Goal: Check status: Check status

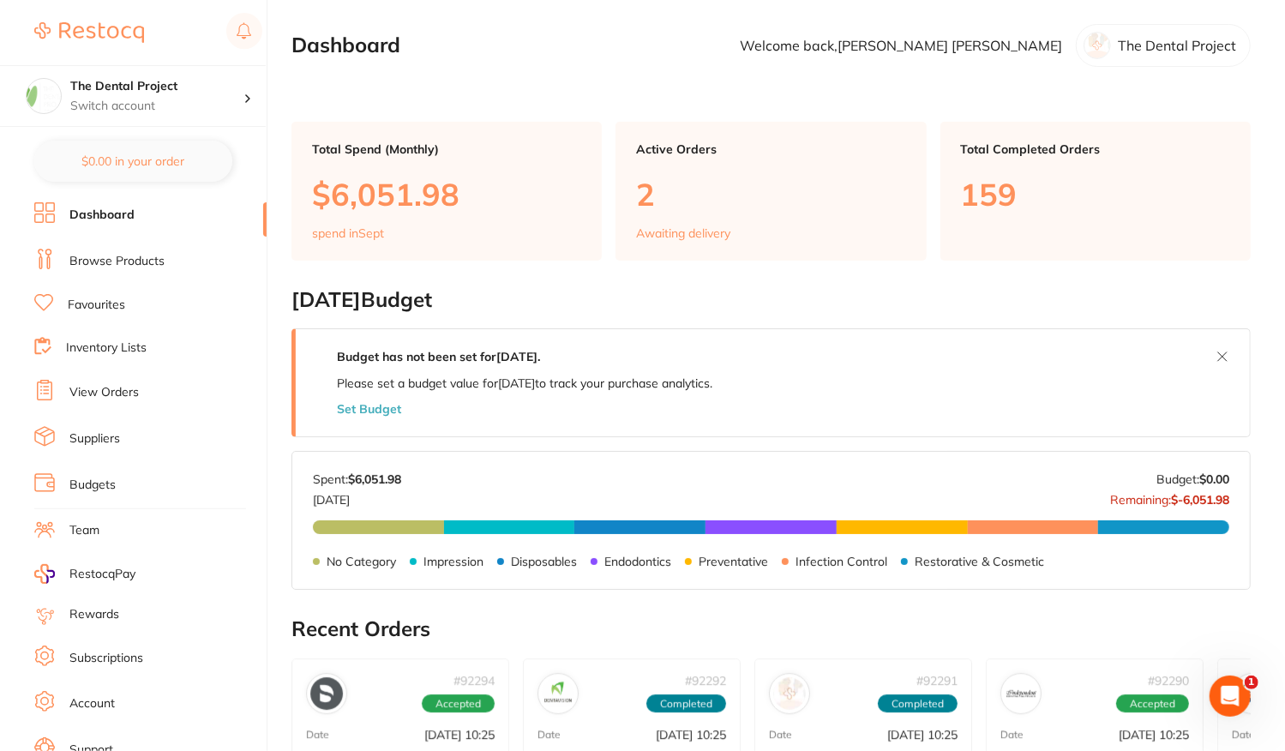
click at [93, 393] on link "View Orders" at bounding box center [103, 392] width 69 height 17
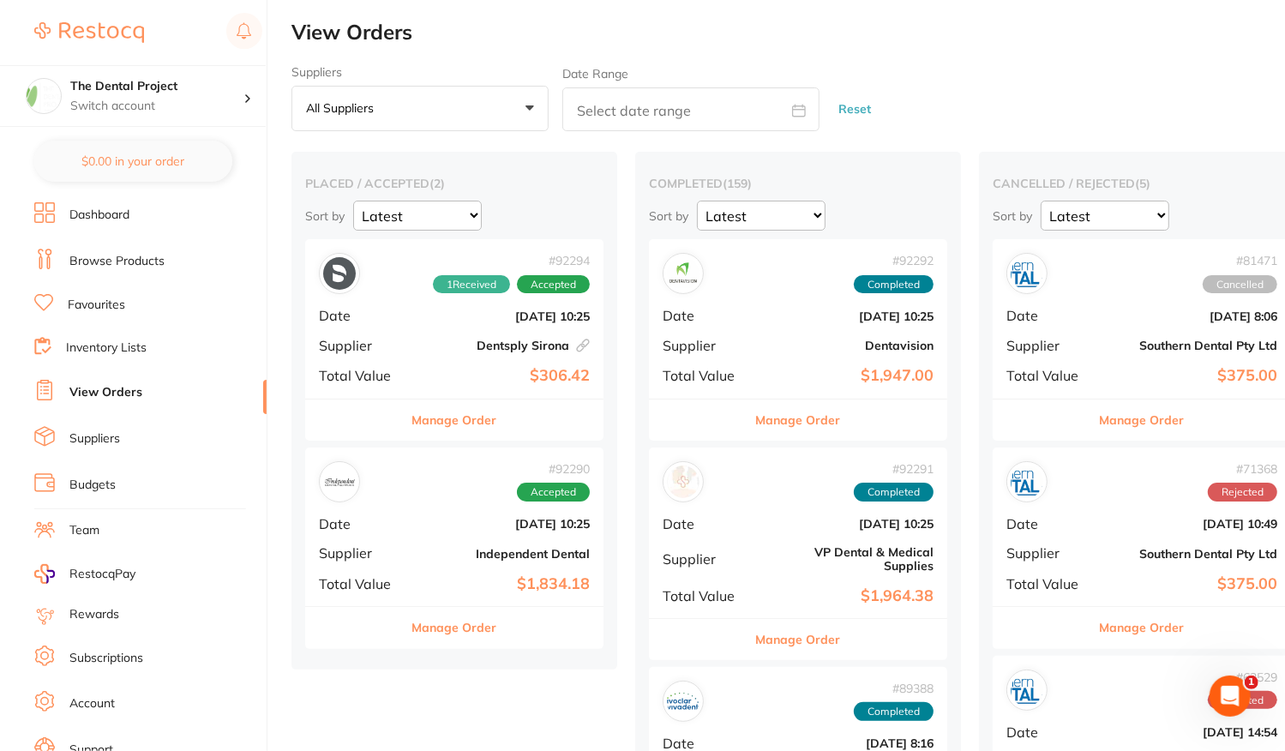
click at [93, 393] on link "View Orders" at bounding box center [105, 392] width 73 height 17
click at [109, 394] on link "View Orders" at bounding box center [105, 392] width 73 height 17
click at [432, 536] on div "# 92290 Accepted Date [DATE] 10:25 Supplier Independent Dental Total Value $1,8…" at bounding box center [454, 527] width 298 height 159
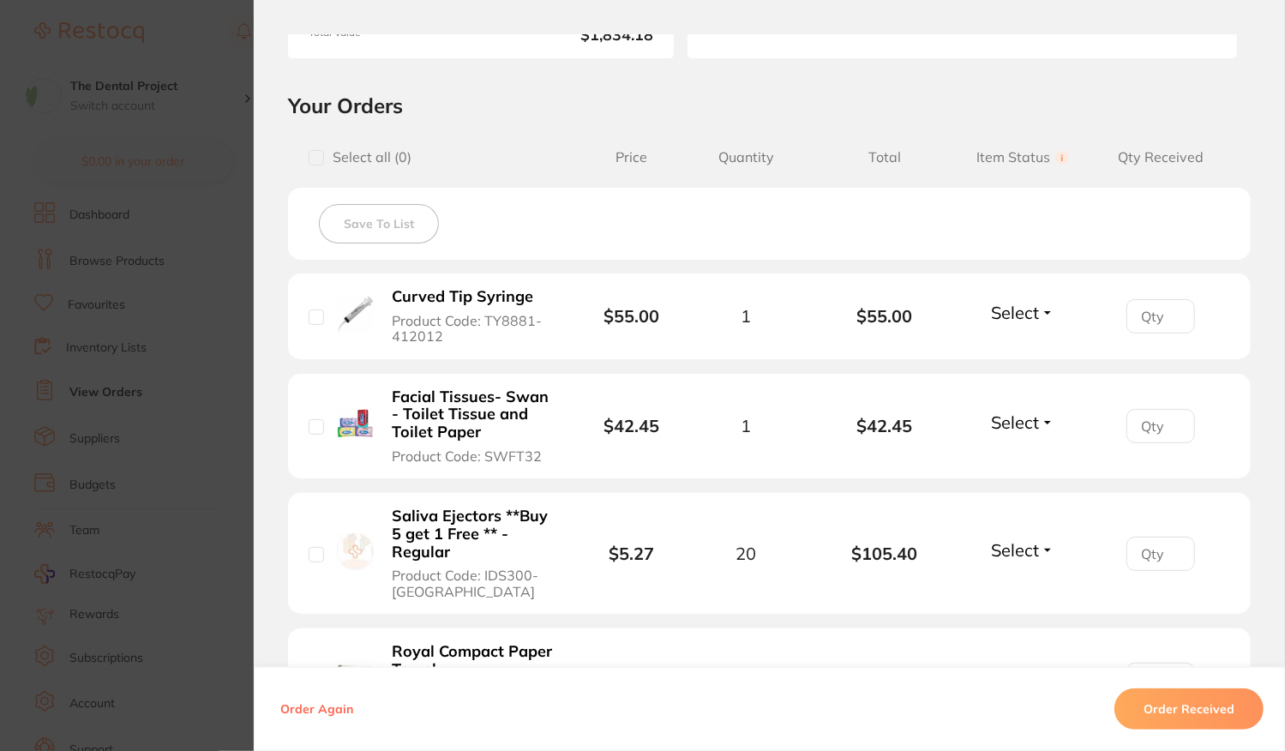
scroll to position [343, 0]
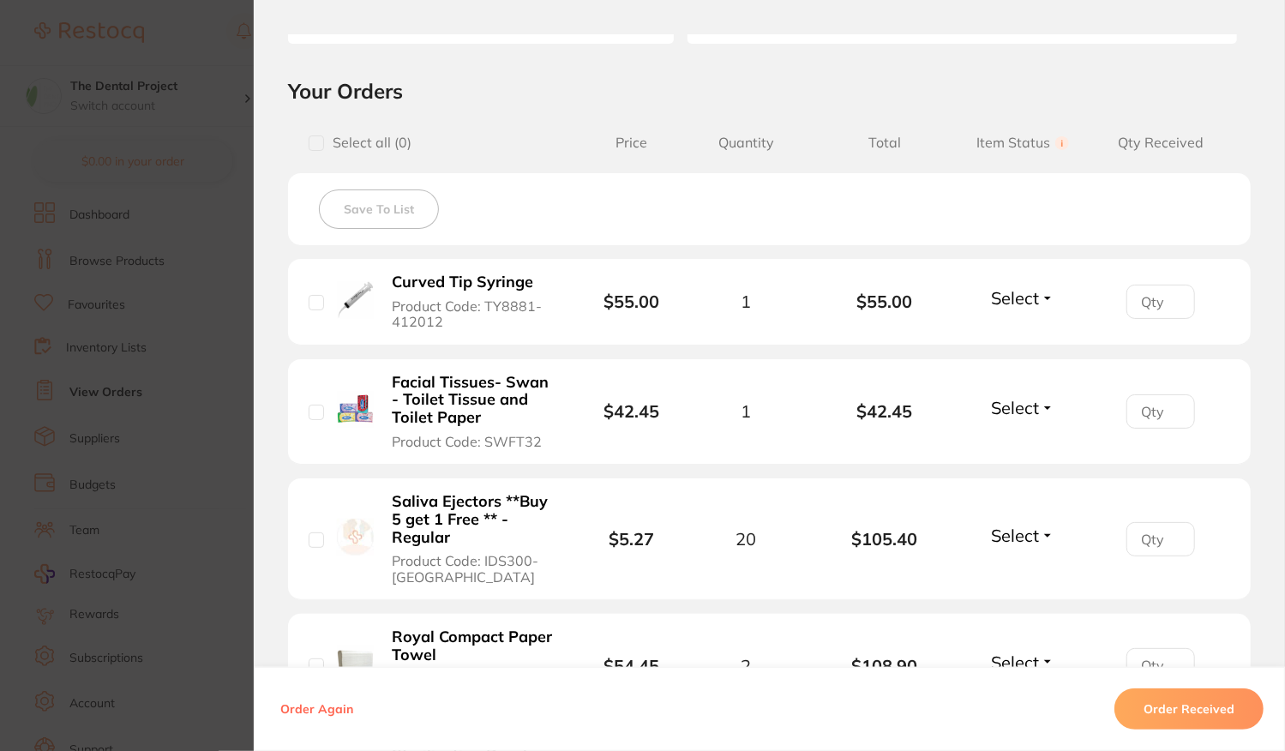
click at [1015, 301] on span "Select" at bounding box center [1015, 297] width 48 height 21
click at [1023, 335] on span "Received" at bounding box center [1023, 334] width 44 height 13
click at [1024, 397] on span "Select" at bounding box center [1015, 407] width 48 height 21
click at [1021, 442] on span "Received" at bounding box center [1023, 444] width 44 height 13
click at [998, 532] on span "Select" at bounding box center [1015, 535] width 48 height 21
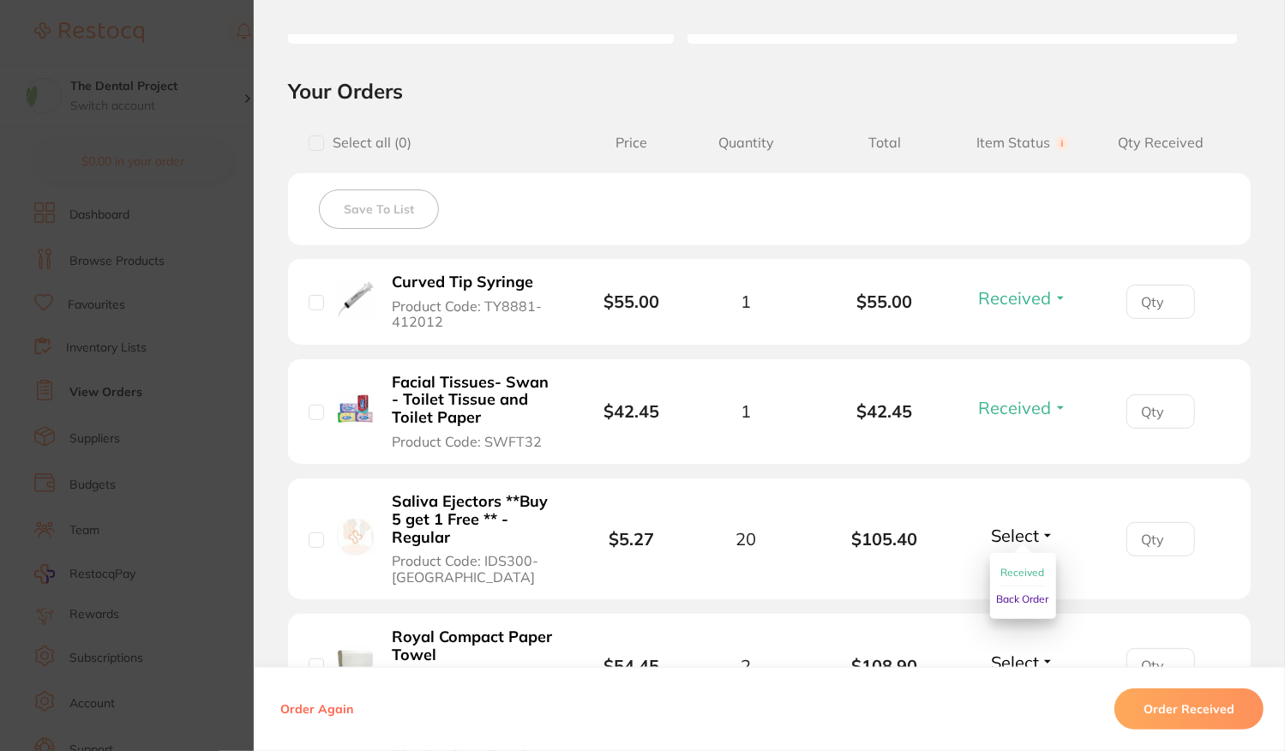
click at [1001, 569] on span "Received" at bounding box center [1023, 572] width 44 height 13
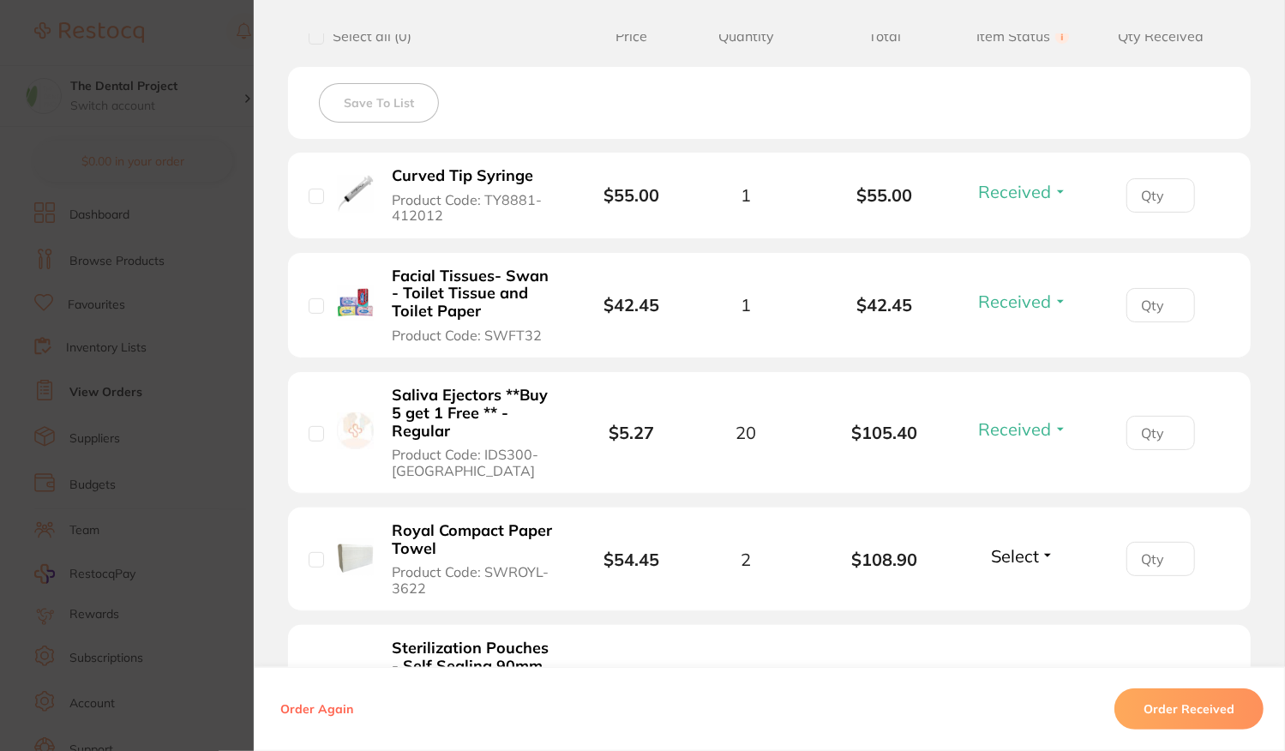
scroll to position [686, 0]
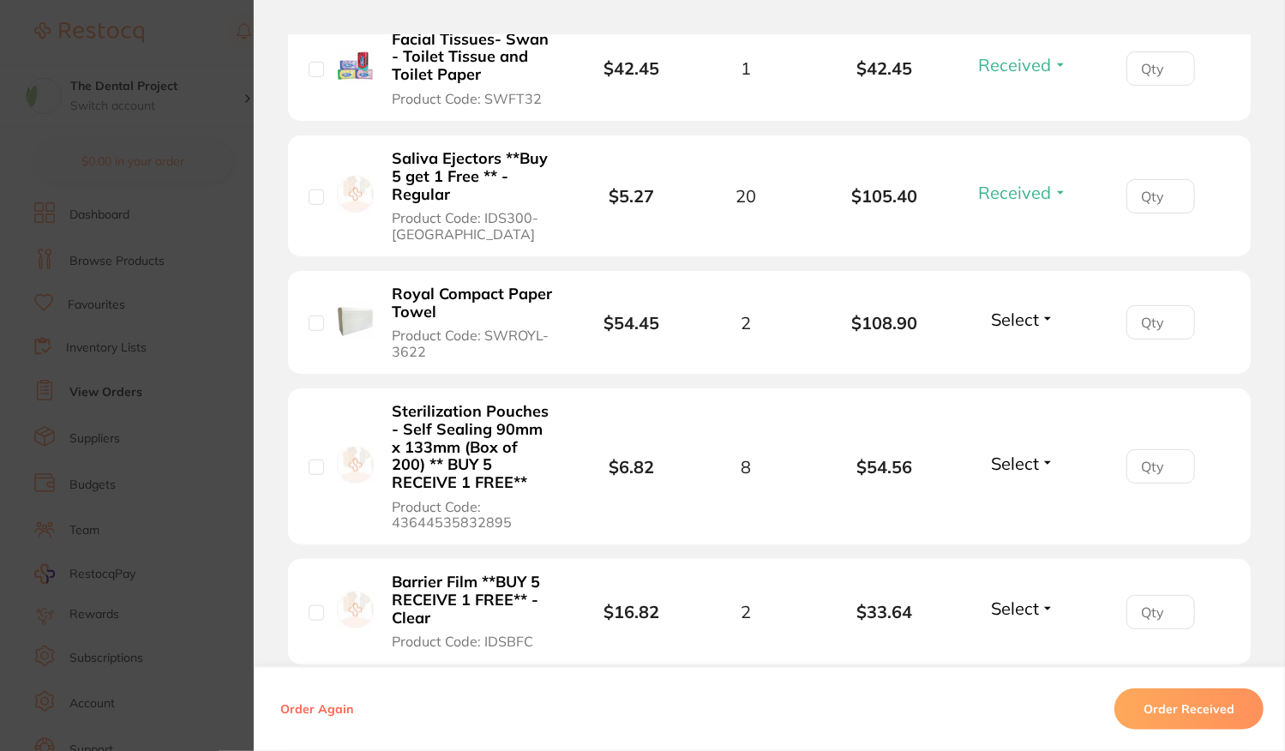
click at [1031, 329] on div "Select Received Back Order" at bounding box center [1023, 323] width 74 height 28
click at [1012, 309] on span "Select" at bounding box center [1015, 319] width 48 height 21
click at [1020, 354] on span "Received" at bounding box center [1023, 356] width 44 height 13
click at [1017, 466] on span "Select" at bounding box center [1015, 463] width 48 height 21
click at [1015, 488] on button "Received" at bounding box center [1023, 501] width 44 height 27
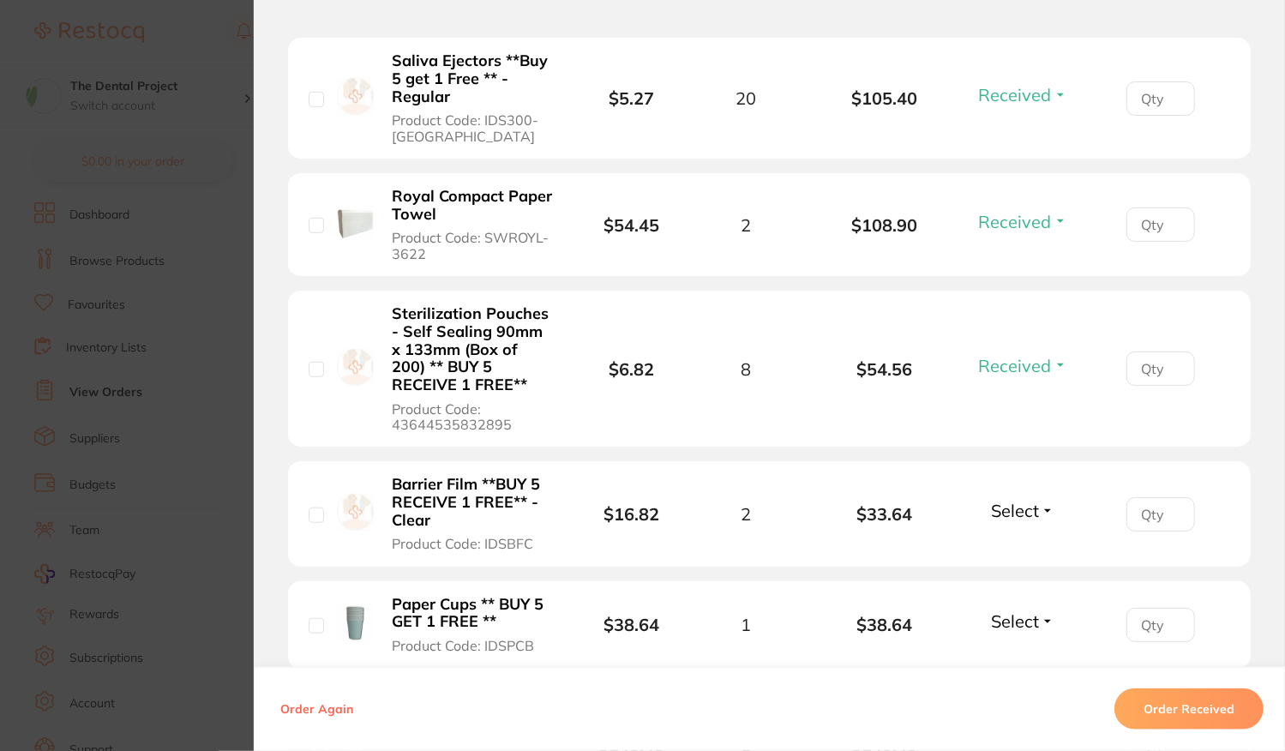
scroll to position [943, 0]
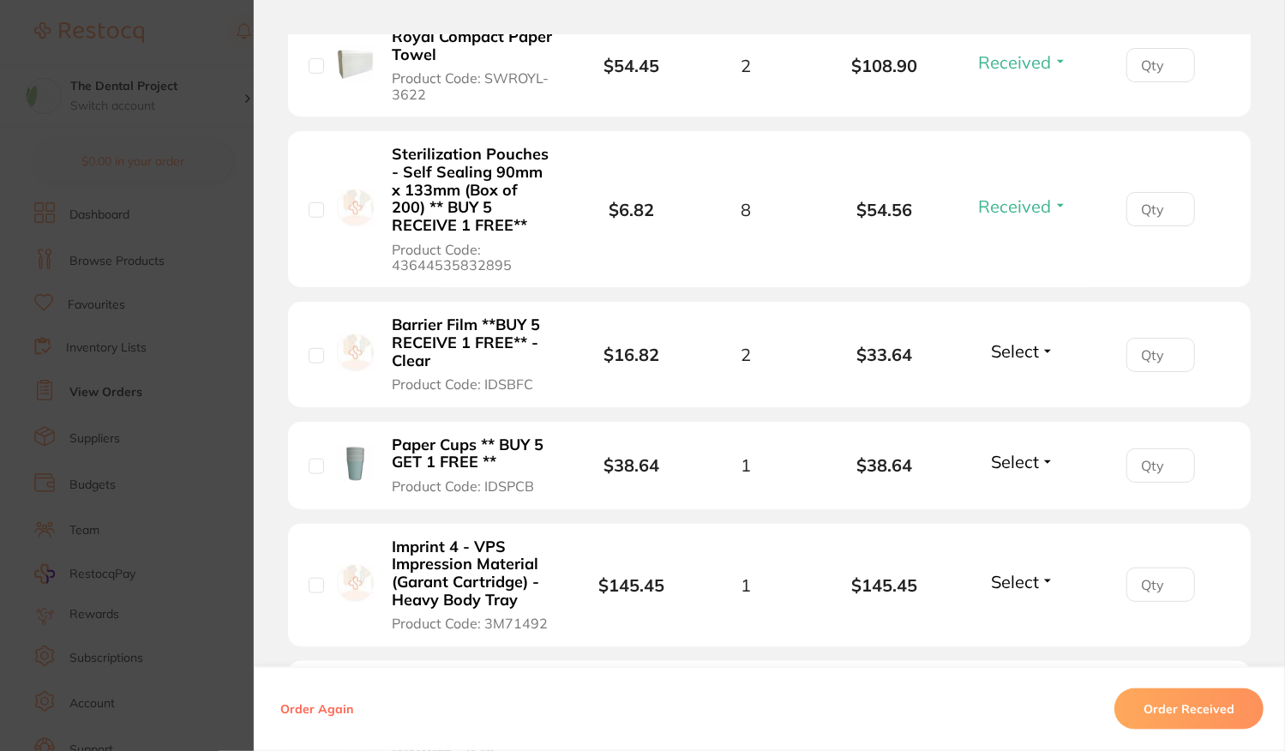
click at [1034, 345] on span "Select" at bounding box center [1015, 350] width 48 height 21
click at [1016, 381] on span "Received" at bounding box center [1023, 387] width 44 height 13
click at [1018, 469] on span "Select" at bounding box center [1015, 461] width 48 height 21
click at [1022, 492] on span "Received" at bounding box center [1023, 498] width 44 height 13
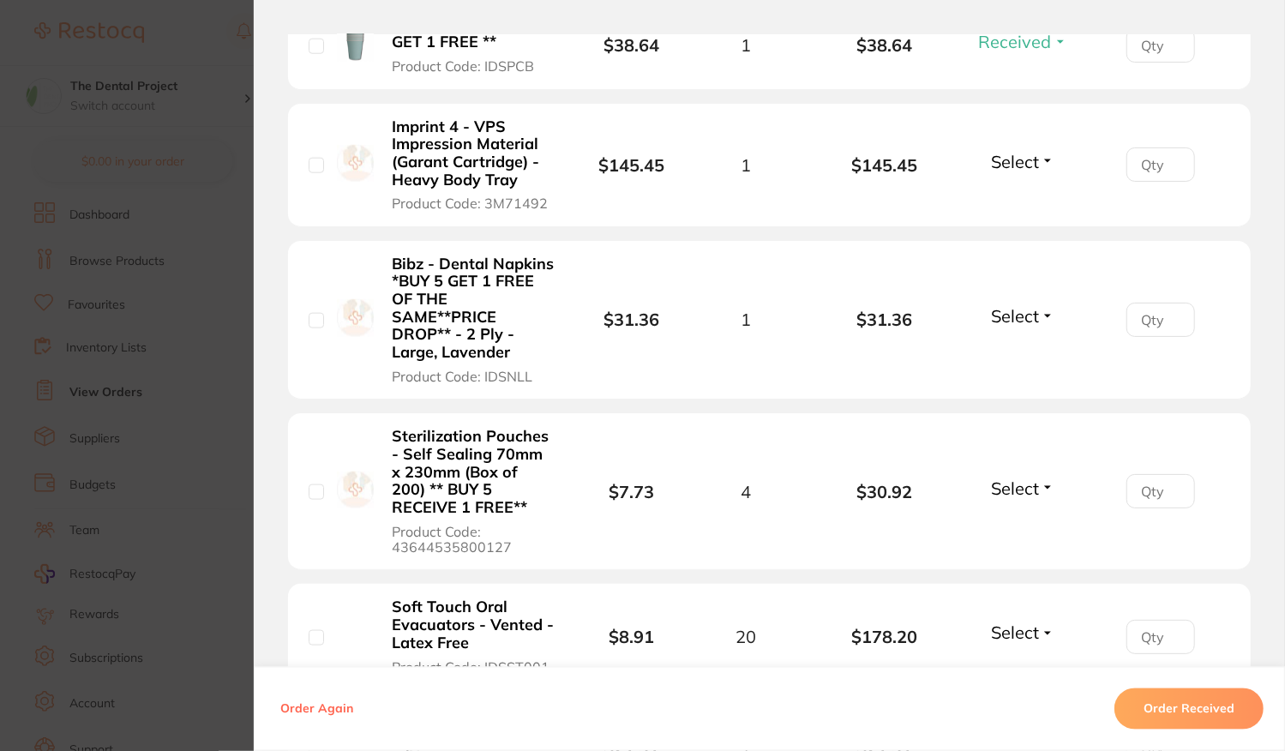
scroll to position [1372, 0]
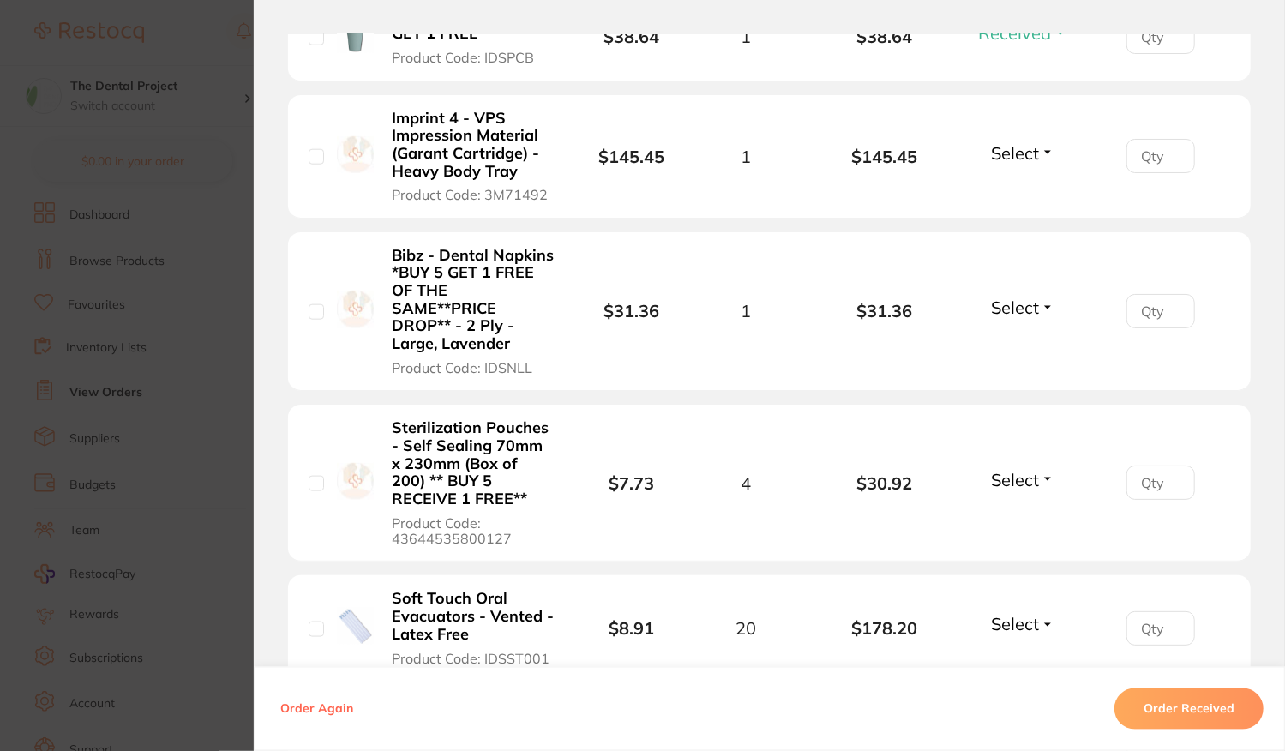
click at [996, 148] on span "Select" at bounding box center [1015, 152] width 48 height 21
click at [1010, 186] on span "Received" at bounding box center [1023, 189] width 44 height 13
click at [1021, 303] on span "Select" at bounding box center [1015, 307] width 48 height 21
click at [1013, 340] on span "Received" at bounding box center [1023, 344] width 44 height 13
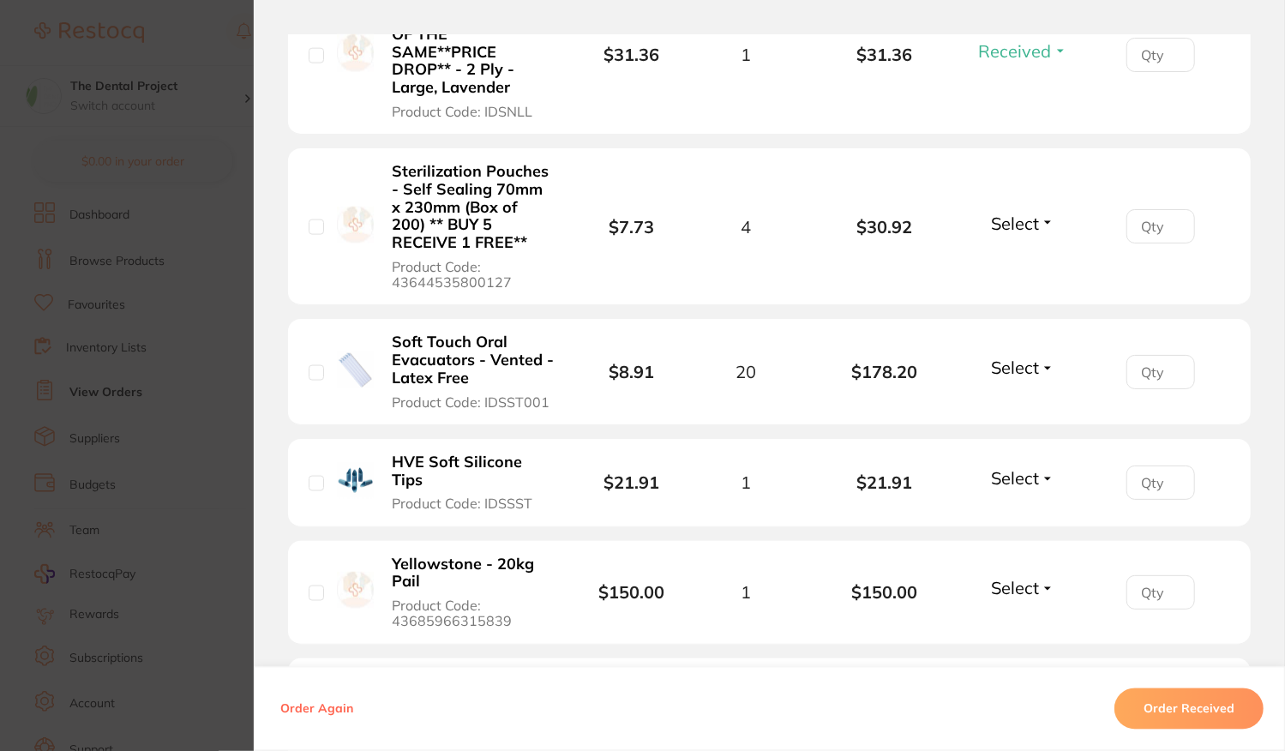
scroll to position [1629, 0]
click at [1019, 215] on span "Select" at bounding box center [1015, 222] width 48 height 21
click at [1015, 253] on span "Received" at bounding box center [1023, 259] width 44 height 13
click at [1029, 364] on span "Select" at bounding box center [1015, 367] width 48 height 21
click at [1024, 398] on span "Received" at bounding box center [1023, 404] width 44 height 13
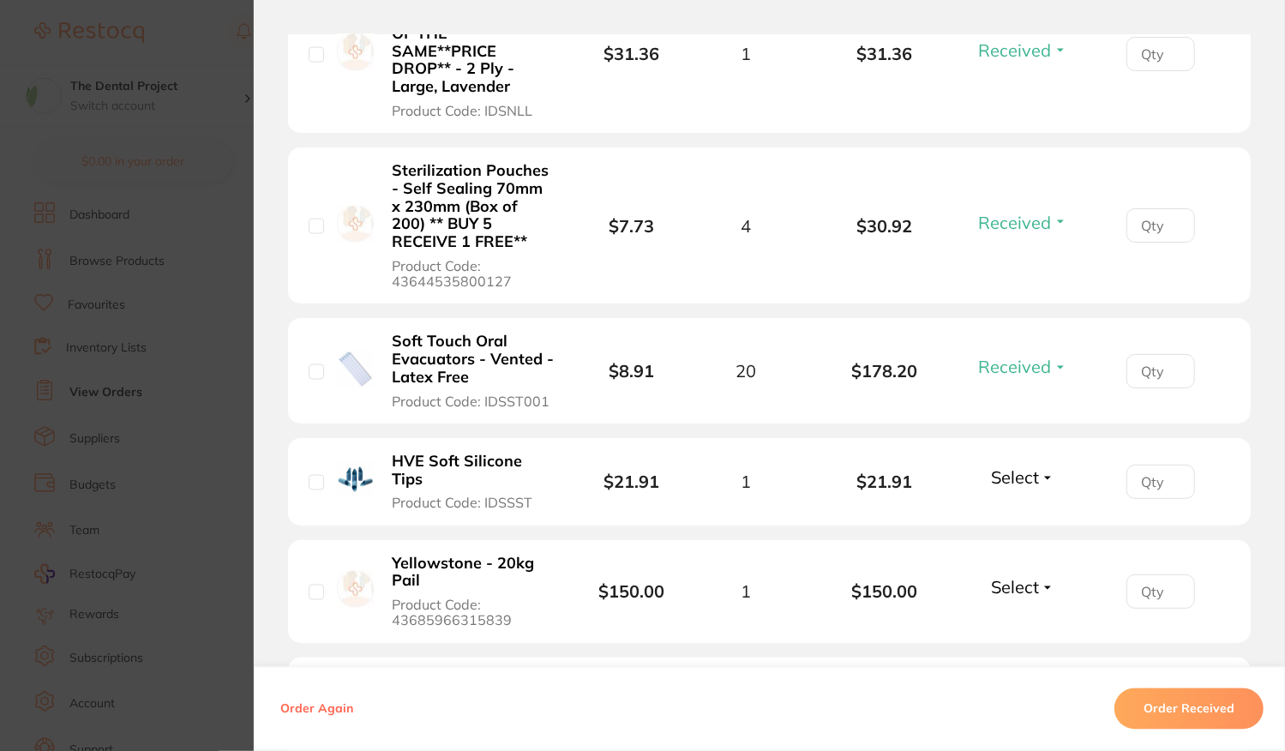
scroll to position [1800, 0]
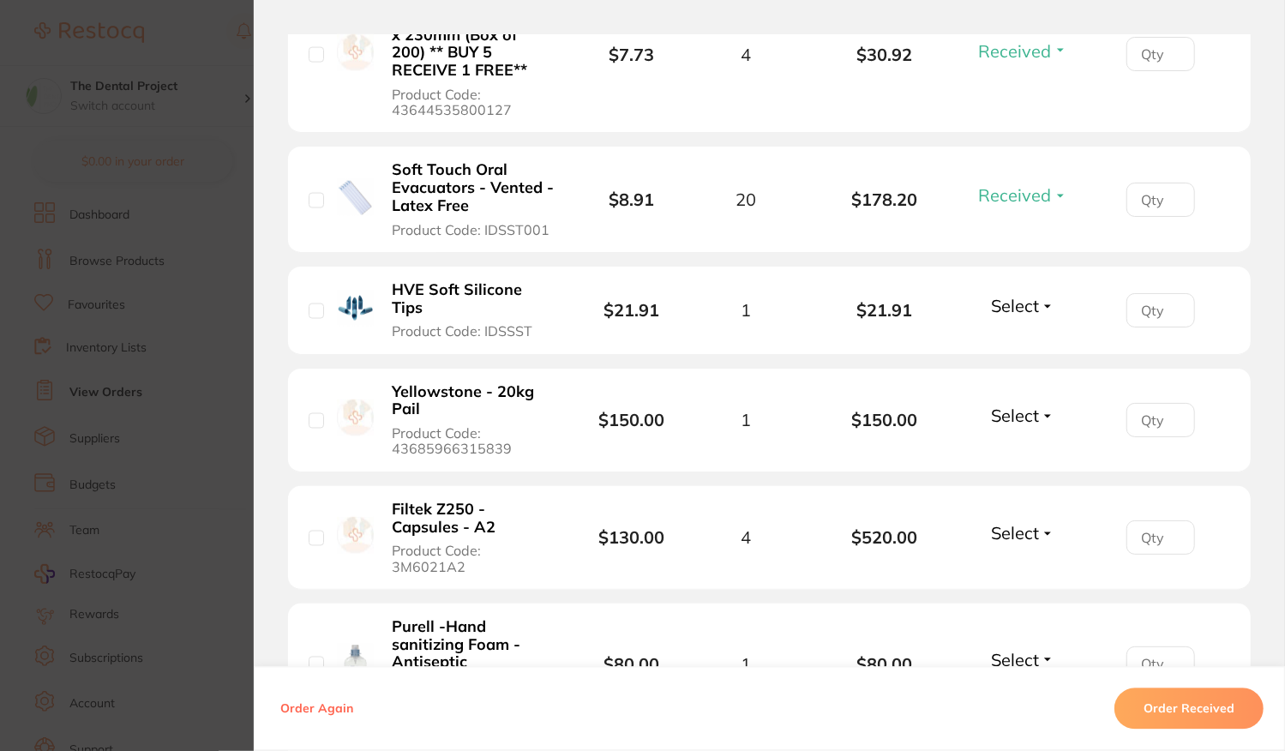
click at [1006, 296] on span "Select" at bounding box center [1015, 306] width 48 height 21
click at [1022, 344] on span "Received" at bounding box center [1023, 343] width 44 height 13
click at [1024, 411] on span "Select" at bounding box center [1015, 415] width 48 height 21
click at [1022, 450] on span "Received" at bounding box center [1023, 453] width 44 height 13
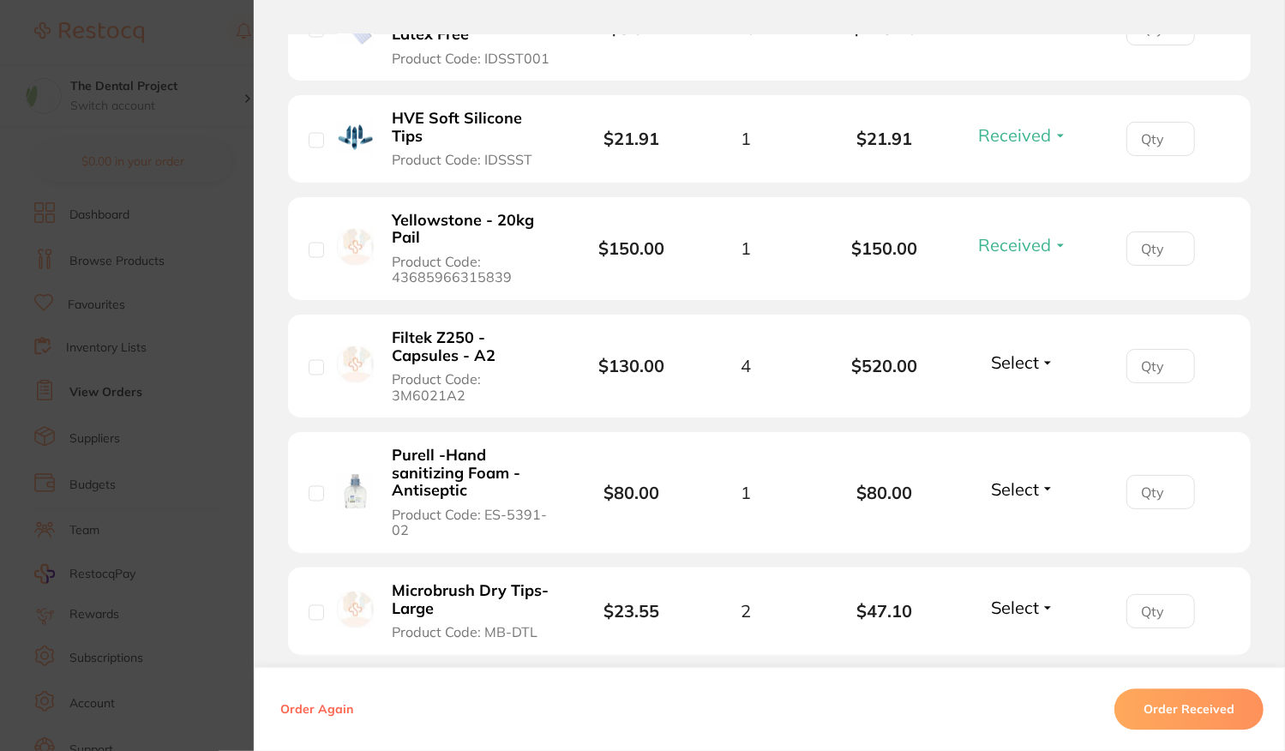
click at [1021, 356] on span "Select" at bounding box center [1015, 361] width 48 height 21
click at [1014, 399] on span "Received" at bounding box center [1023, 399] width 44 height 13
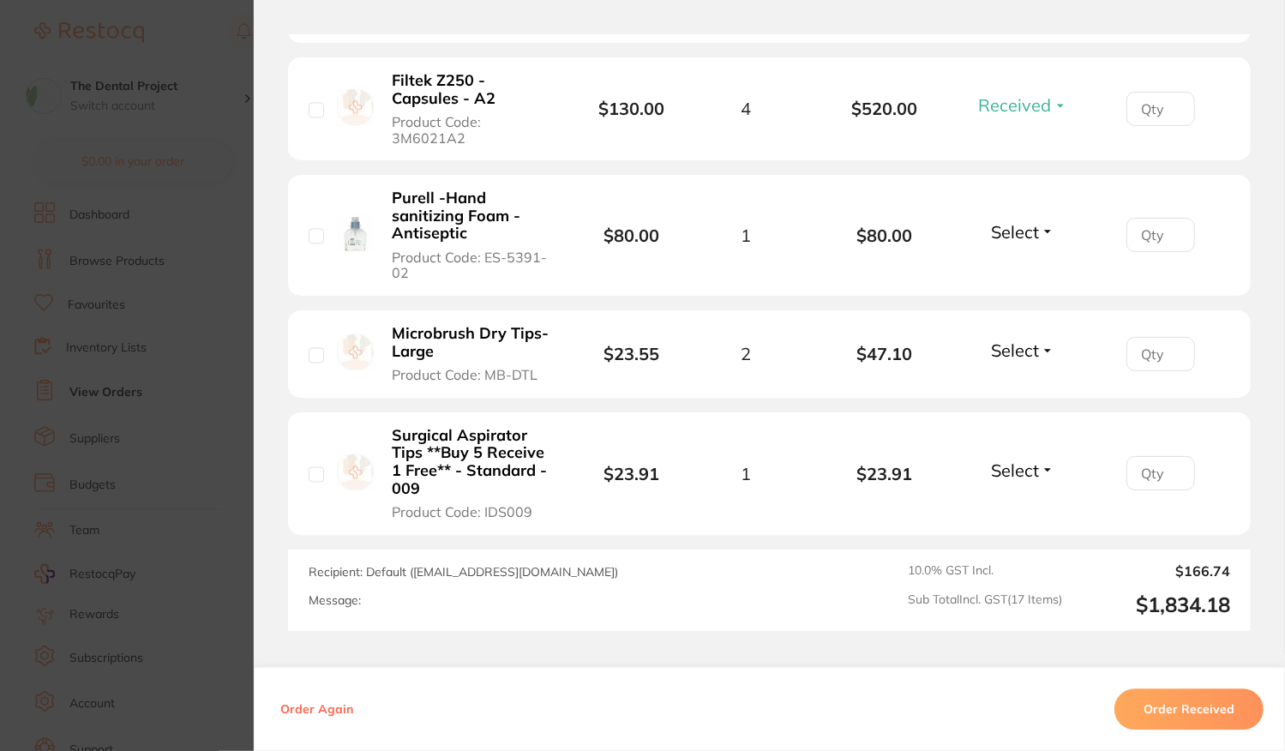
click at [1007, 212] on li "Purell -Hand sanitizing Foam - Antiseptic Product Code: ES-5391-02 $80.00 1 $80…" at bounding box center [769, 236] width 963 height 122
click at [1013, 227] on span "Select" at bounding box center [1015, 231] width 48 height 21
click at [1022, 262] on span "Received" at bounding box center [1023, 268] width 44 height 13
click at [1021, 344] on span "Select" at bounding box center [1015, 349] width 48 height 21
click at [1029, 381] on span "Received" at bounding box center [1023, 387] width 44 height 13
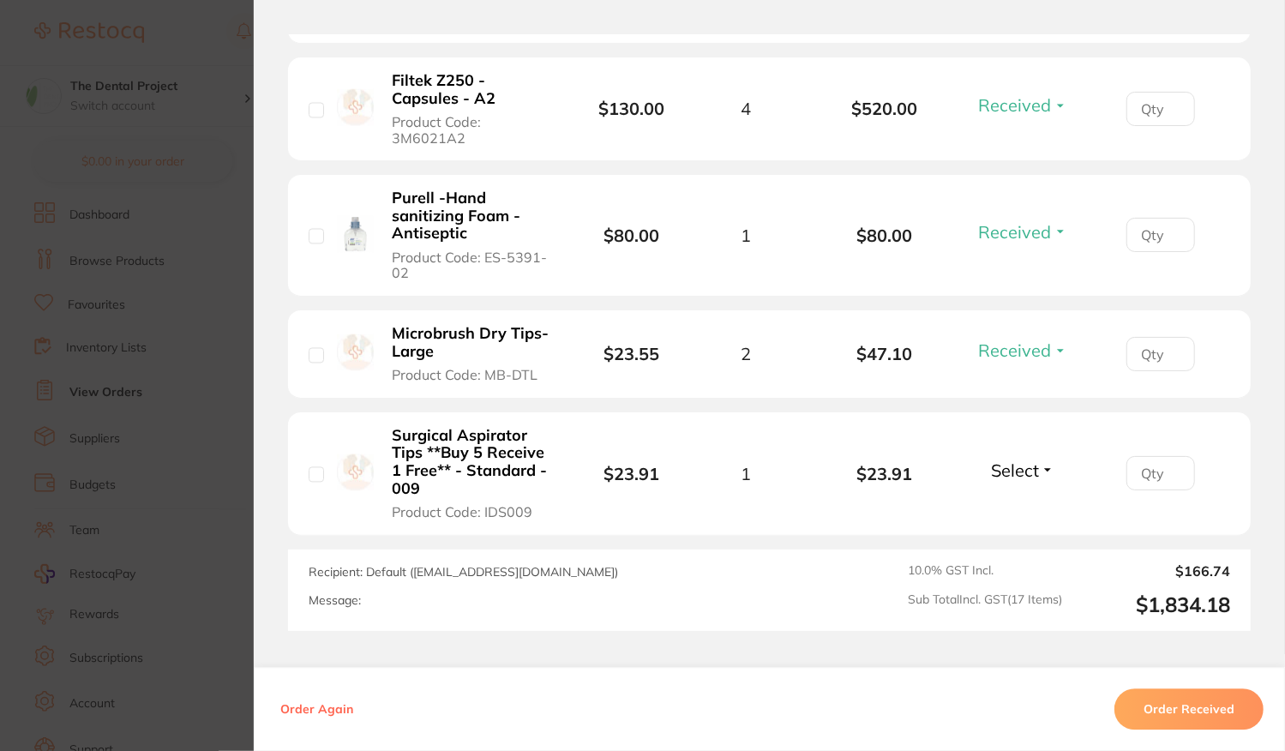
click at [1000, 467] on span "Select" at bounding box center [1015, 470] width 48 height 21
click at [1005, 501] on span "Received" at bounding box center [1023, 507] width 44 height 13
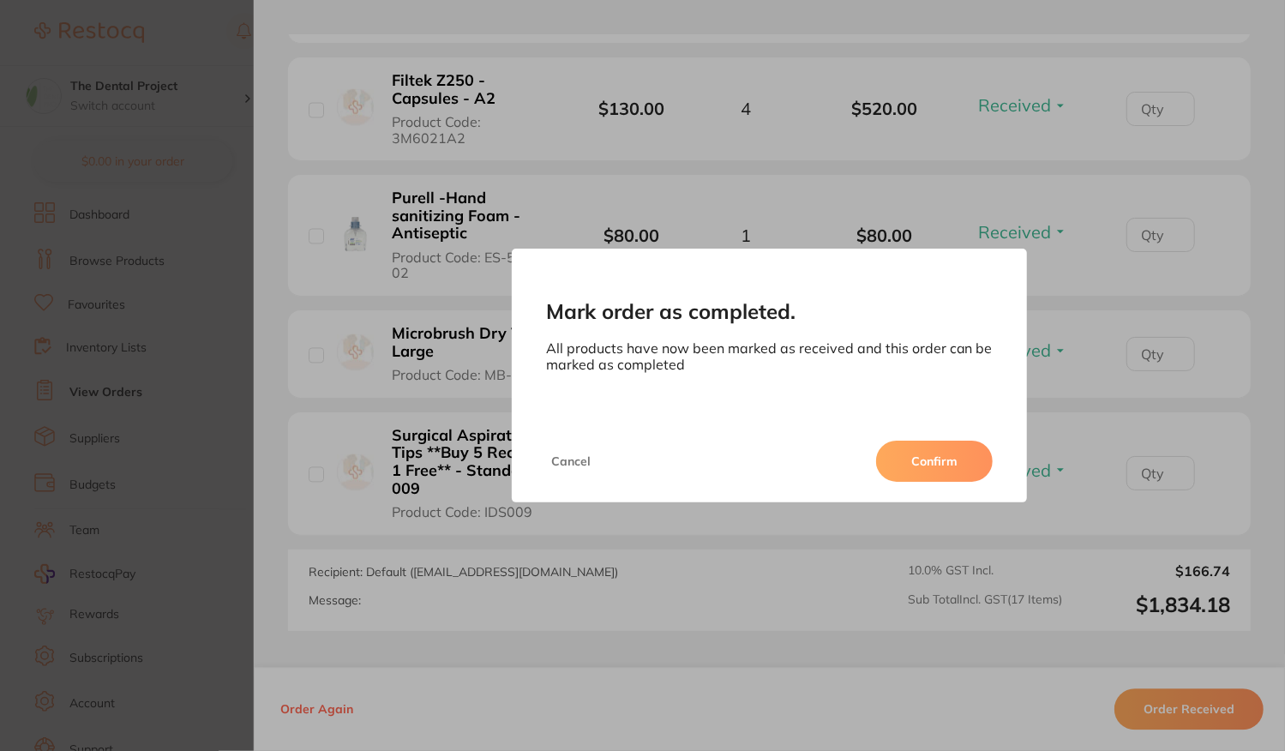
click at [962, 477] on button "Confirm" at bounding box center [934, 461] width 117 height 41
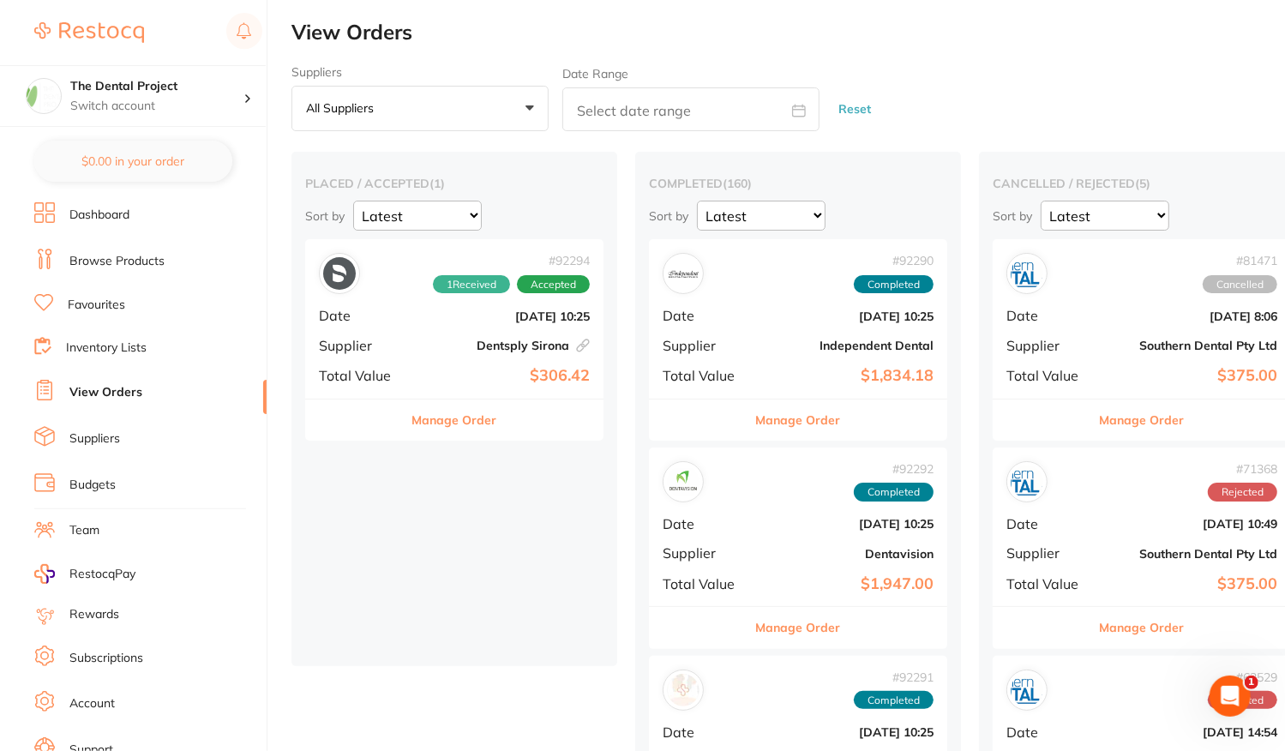
click at [476, 345] on b "Dentsply Sirona This order has been placed with your online account on Dentsply…" at bounding box center [503, 346] width 171 height 14
